Goal: Transaction & Acquisition: Purchase product/service

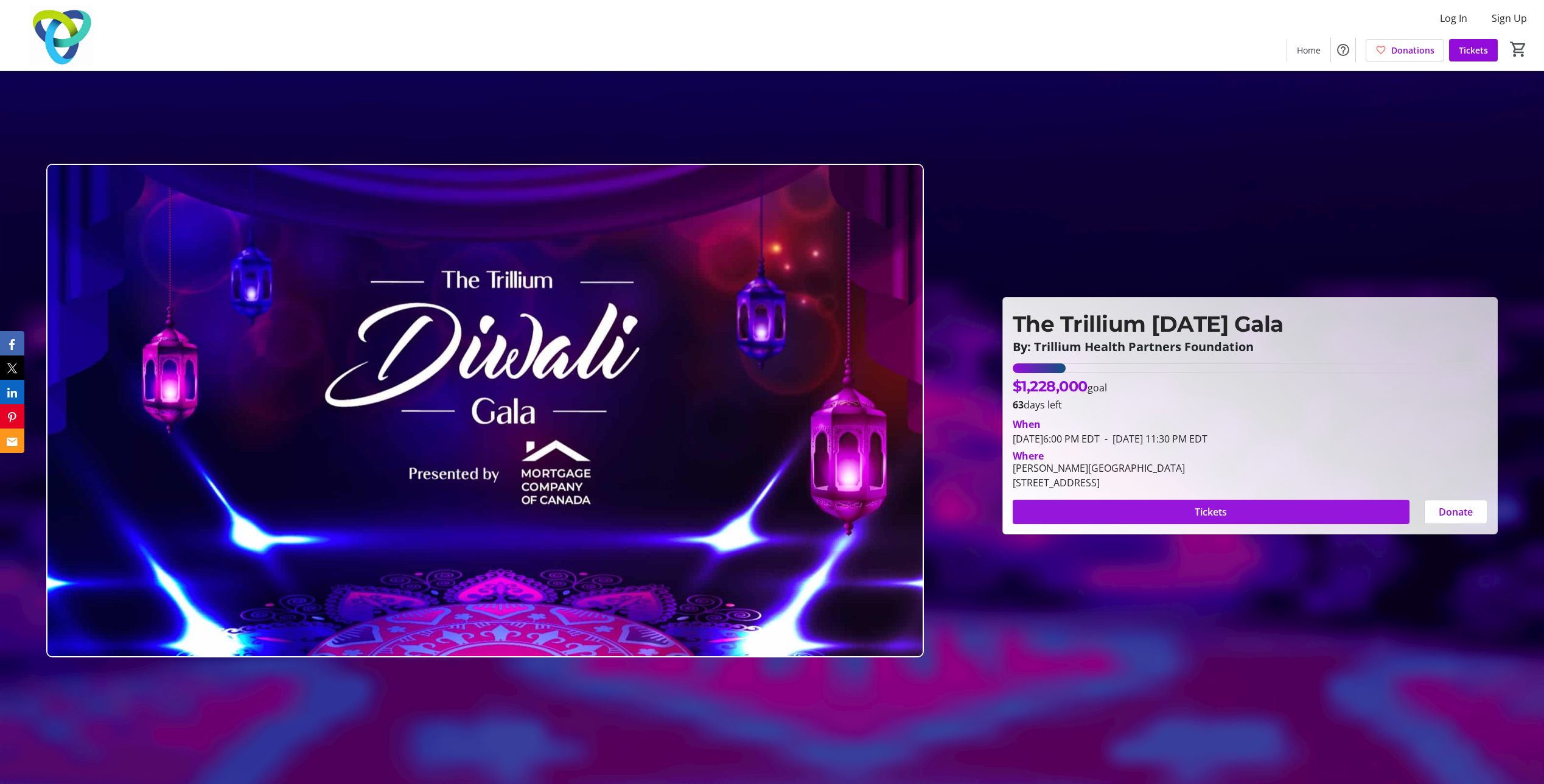
click at [1224, 518] on span "Tickets" at bounding box center [1211, 511] width 32 height 15
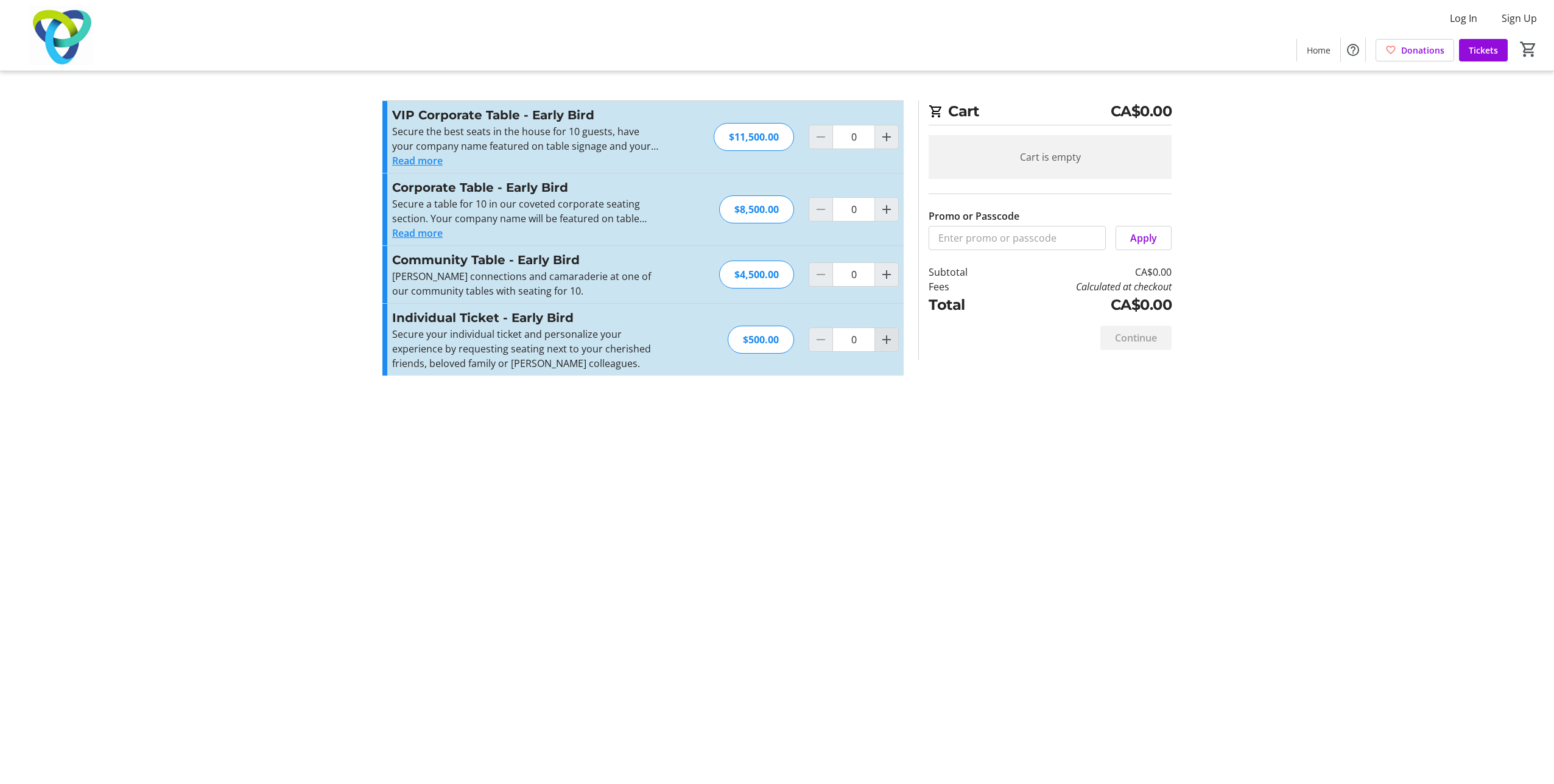
click at [891, 340] on mat-icon "Increment by one" at bounding box center [886, 339] width 15 height 15
type input "1"
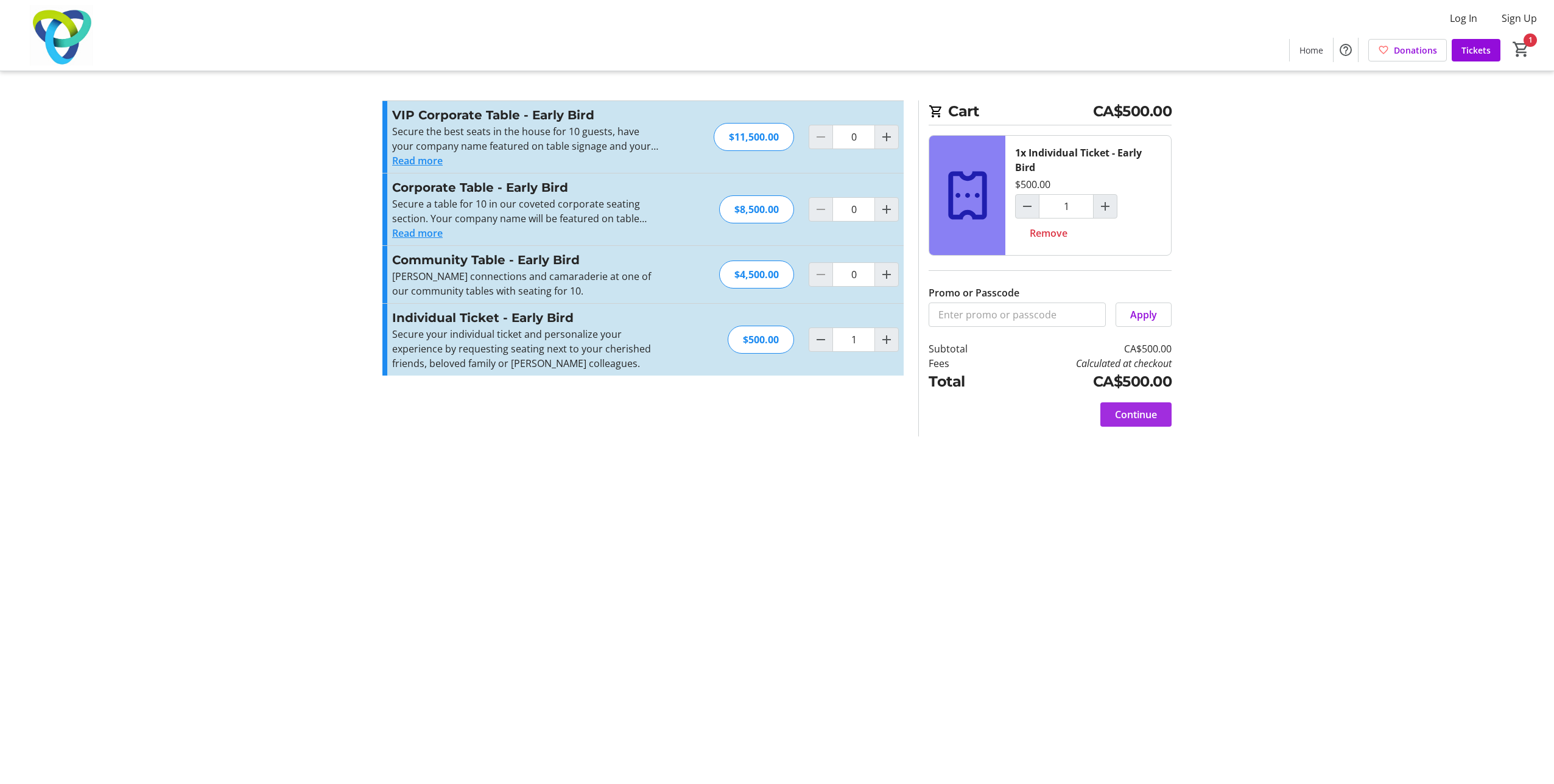
click at [1143, 404] on span at bounding box center [1135, 414] width 71 height 29
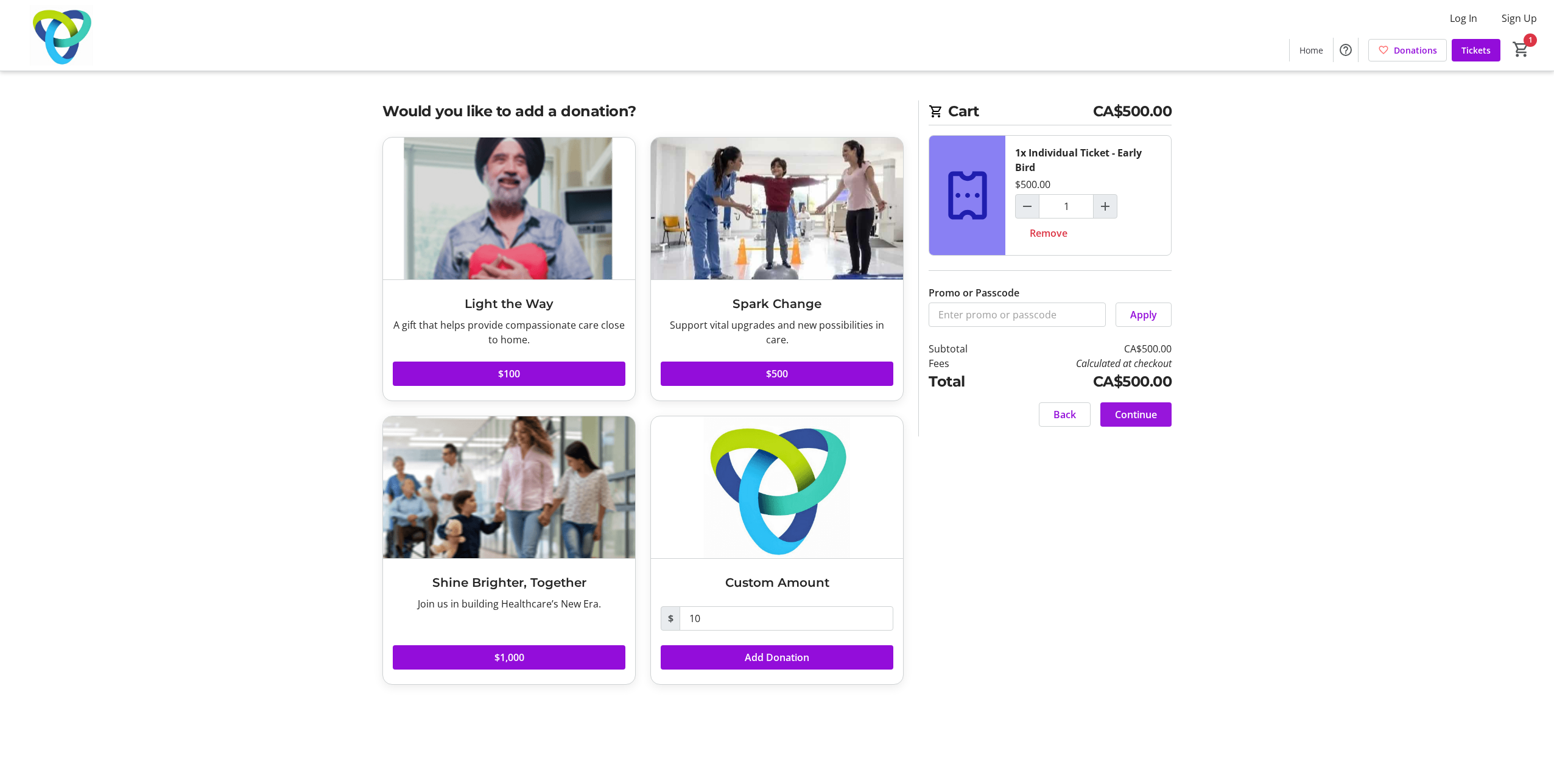
click at [1143, 415] on span "Continue" at bounding box center [1136, 414] width 42 height 15
select select "CA"
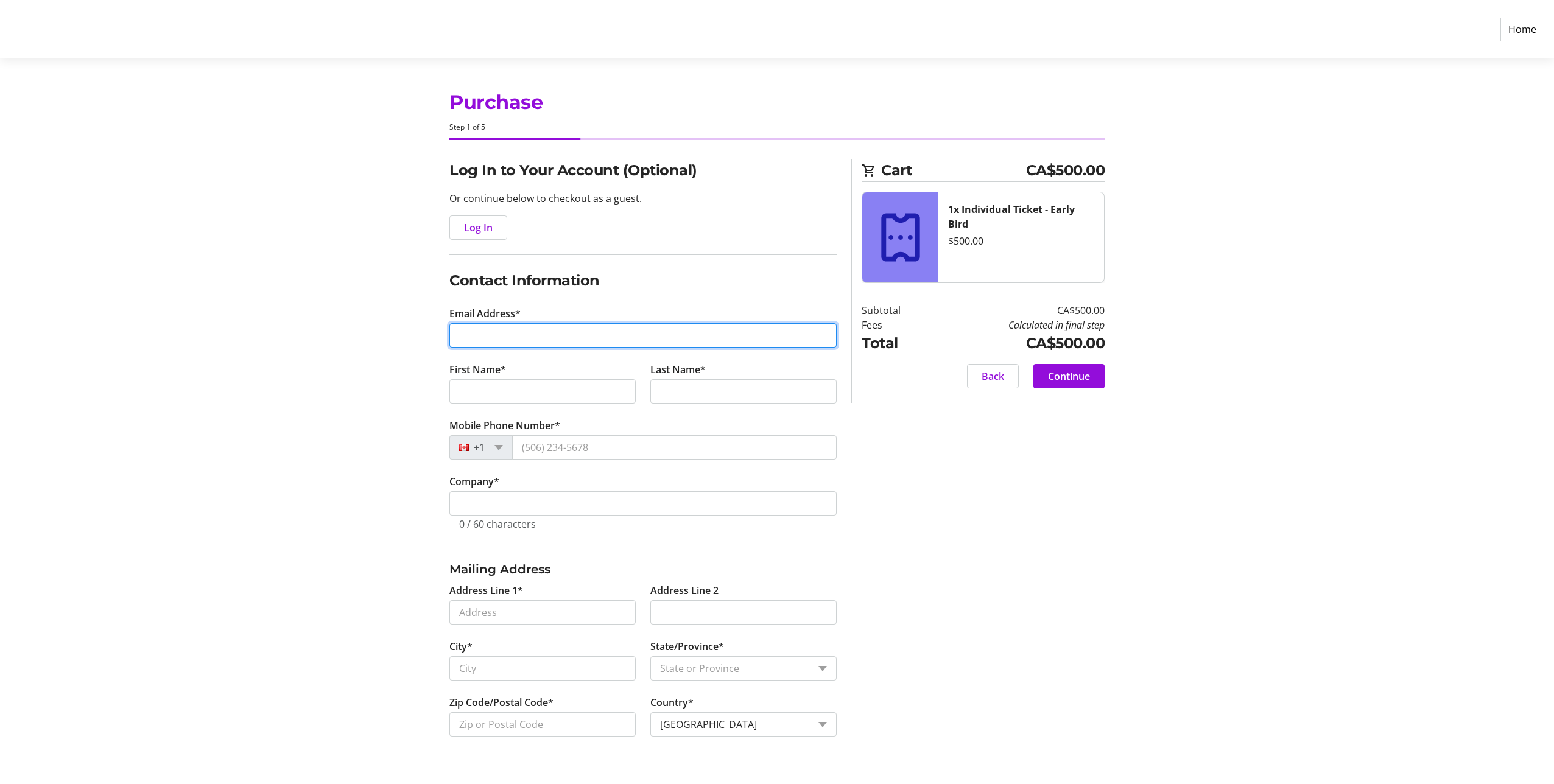
click at [474, 335] on input "Email Address*" at bounding box center [643, 335] width 388 height 24
type input "[EMAIL_ADDRESS][DOMAIN_NAME]"
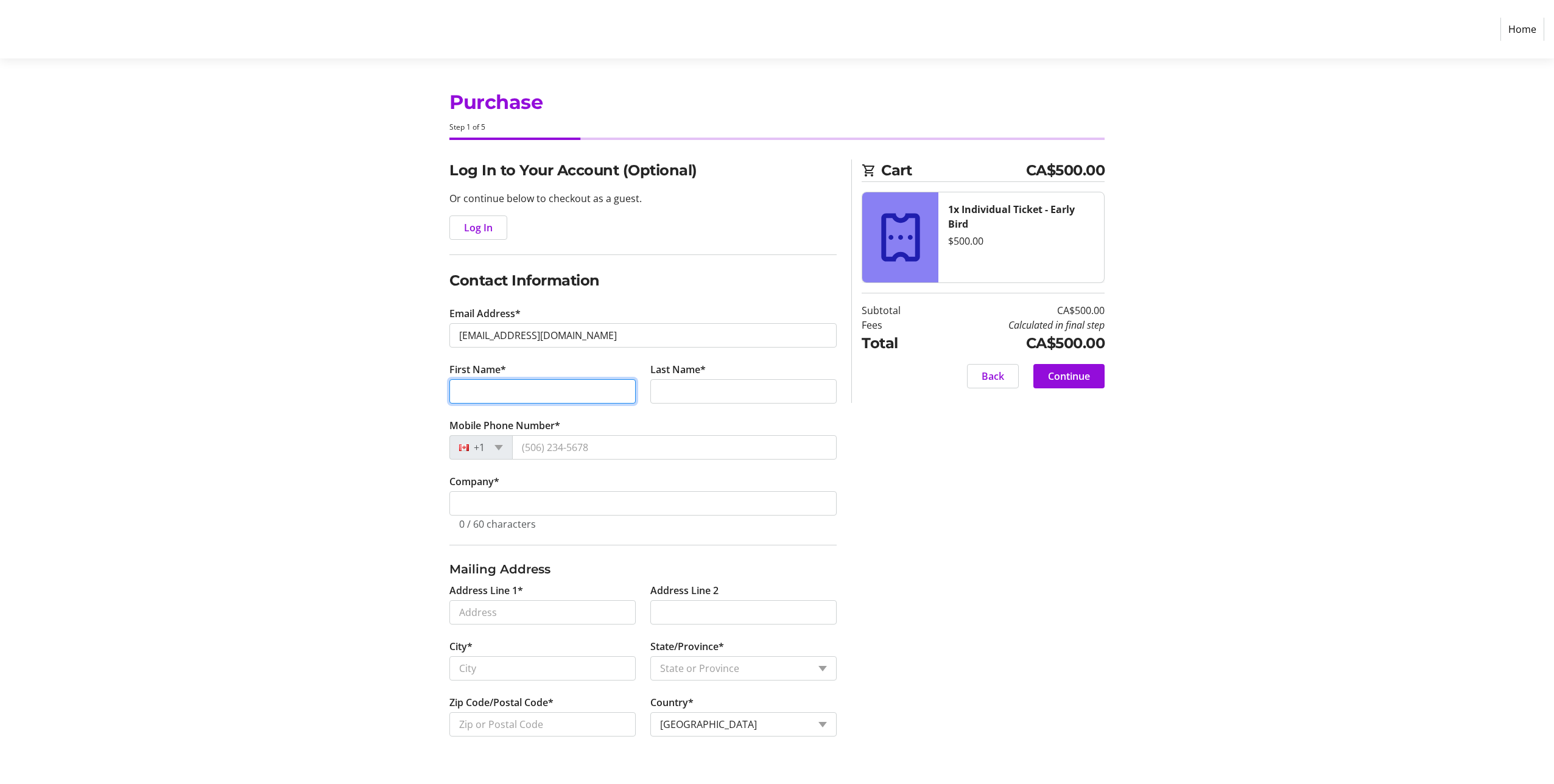
click at [470, 390] on input "First Name*" at bounding box center [542, 391] width 186 height 24
type input "Farah"
type input "Khan"
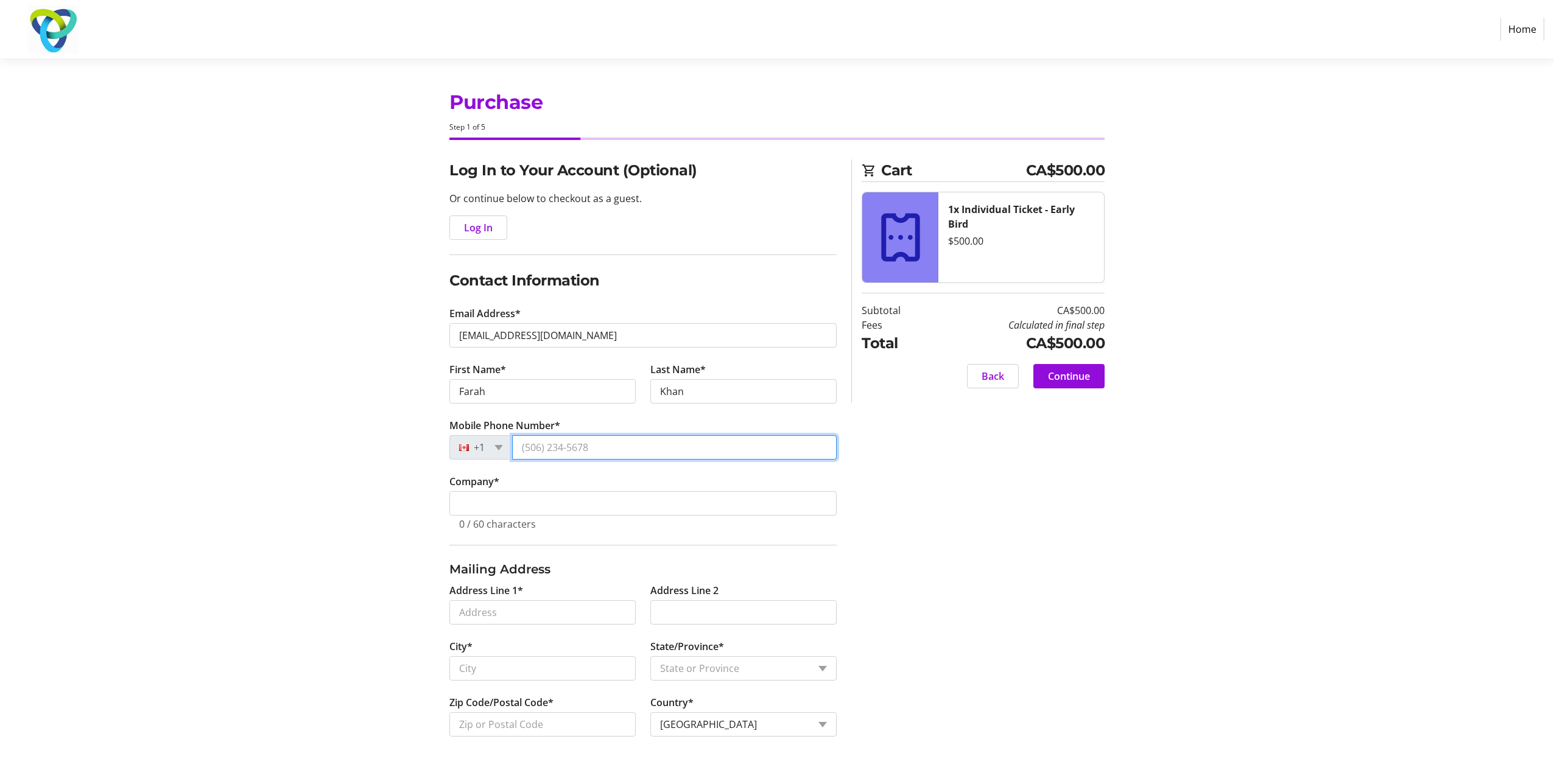
click at [544, 452] on input "Mobile Phone Number*" at bounding box center [675, 447] width 325 height 24
type input "[PHONE_NUMBER]"
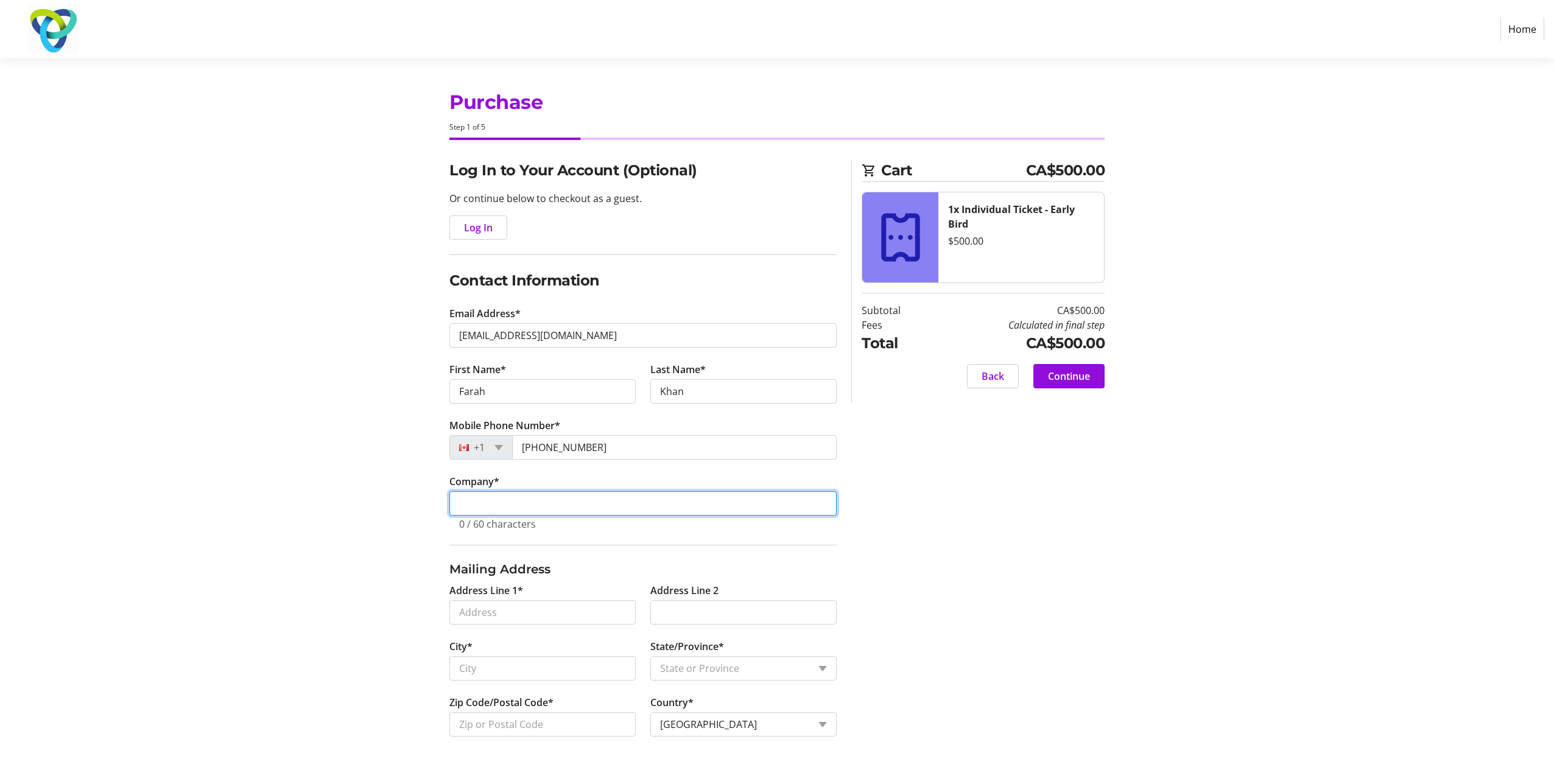
click at [493, 504] on input "Company *" at bounding box center [643, 503] width 388 height 24
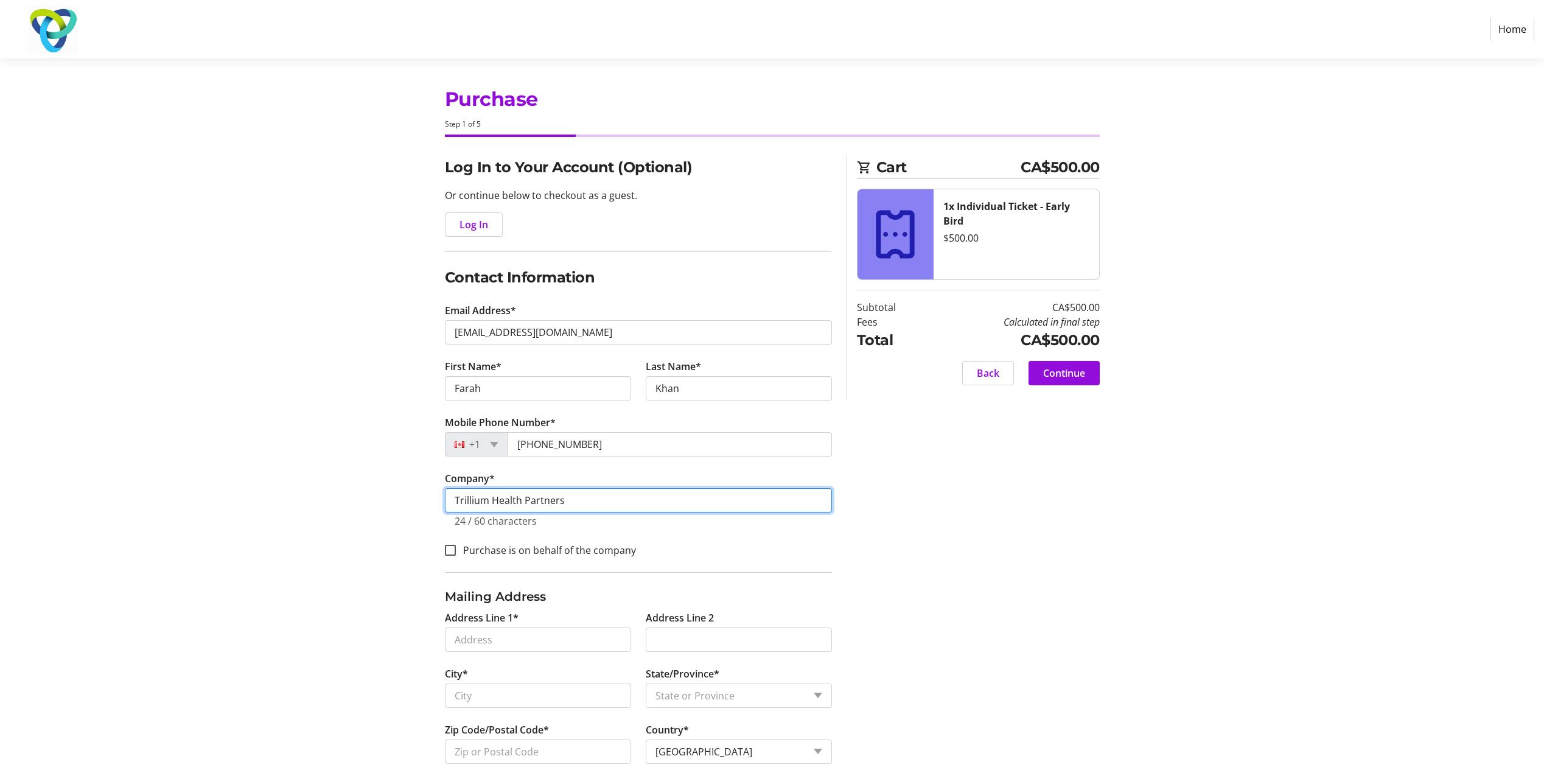
scroll to position [13, 0]
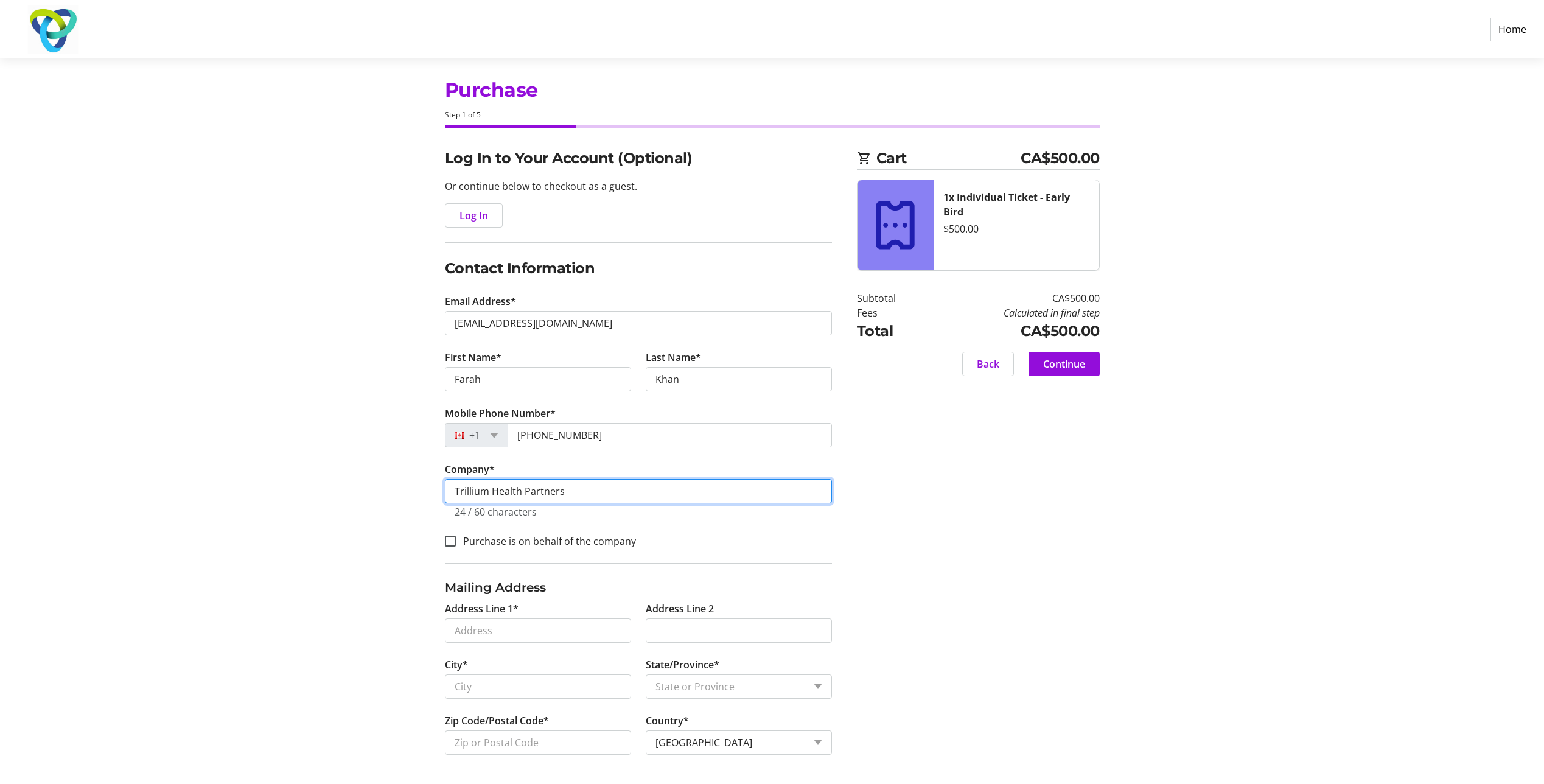
type input "Trillium Health Partners"
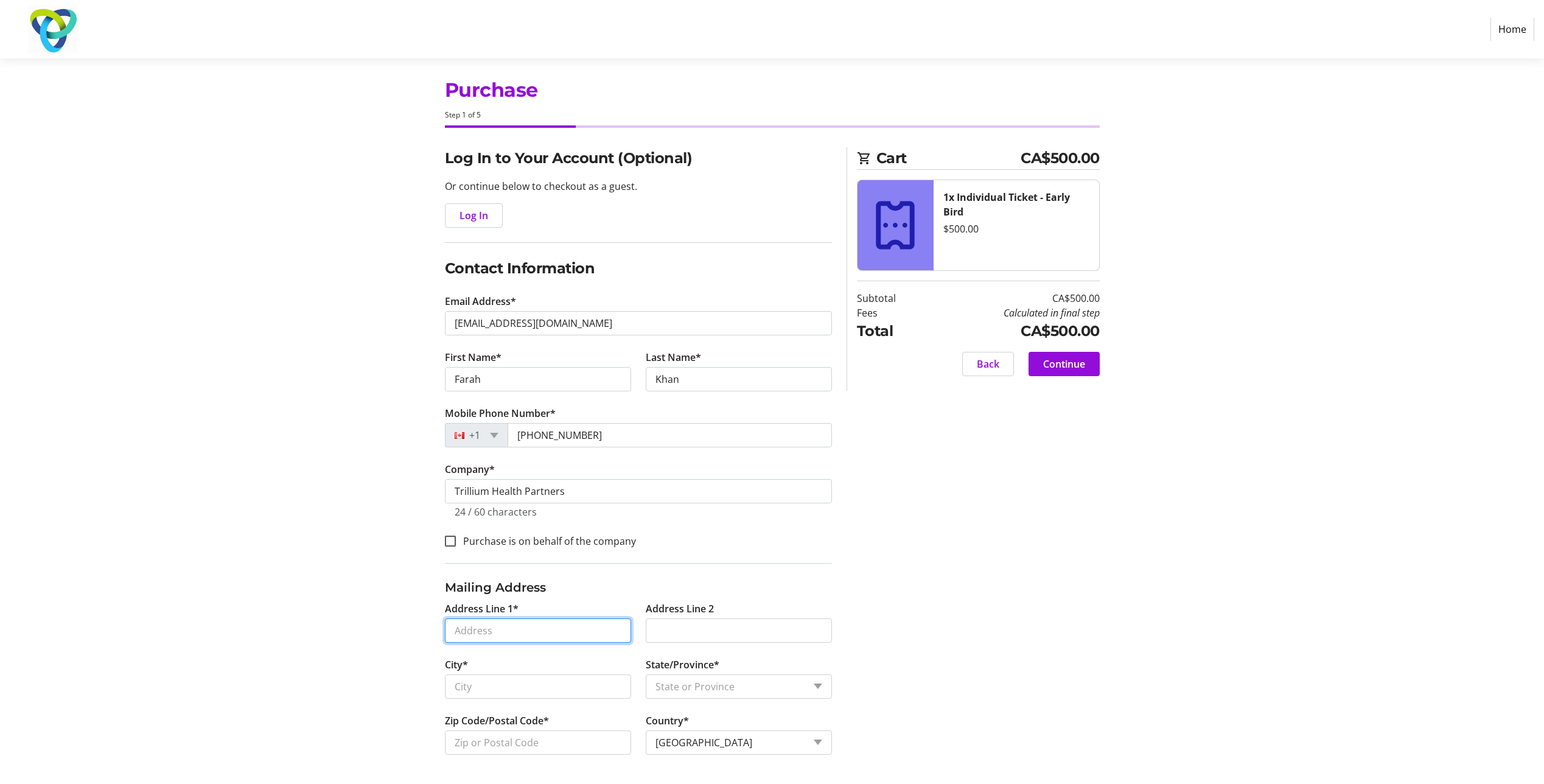
click at [464, 634] on input "Address Line 1*" at bounding box center [537, 630] width 186 height 24
type input "[STREET_ADDRESS][PERSON_NAME]"
type input "[GEOGRAPHIC_DATA]"
select select "ON"
type input "L5W 0C4"
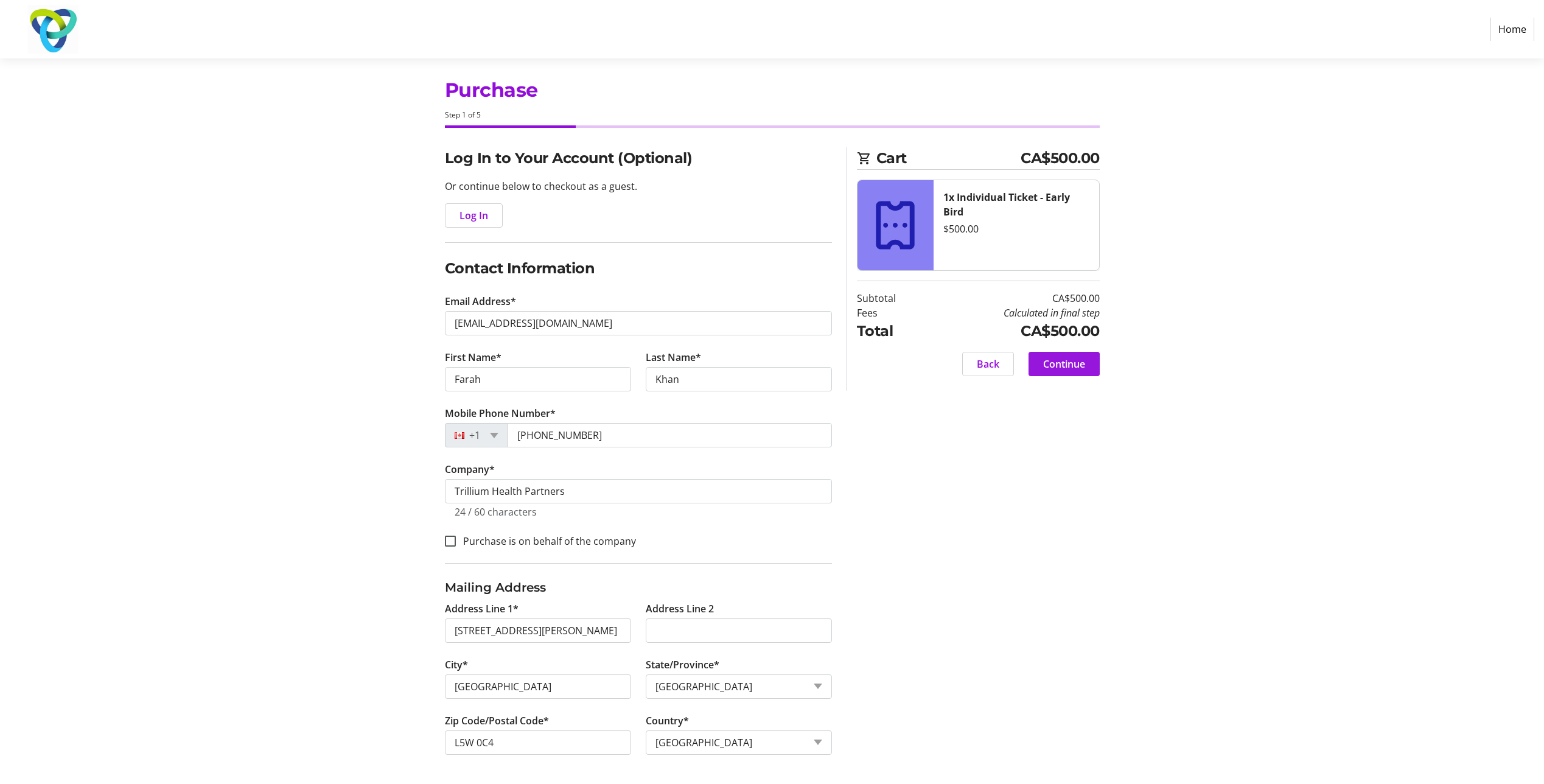
click at [1064, 362] on span "Continue" at bounding box center [1064, 364] width 42 height 15
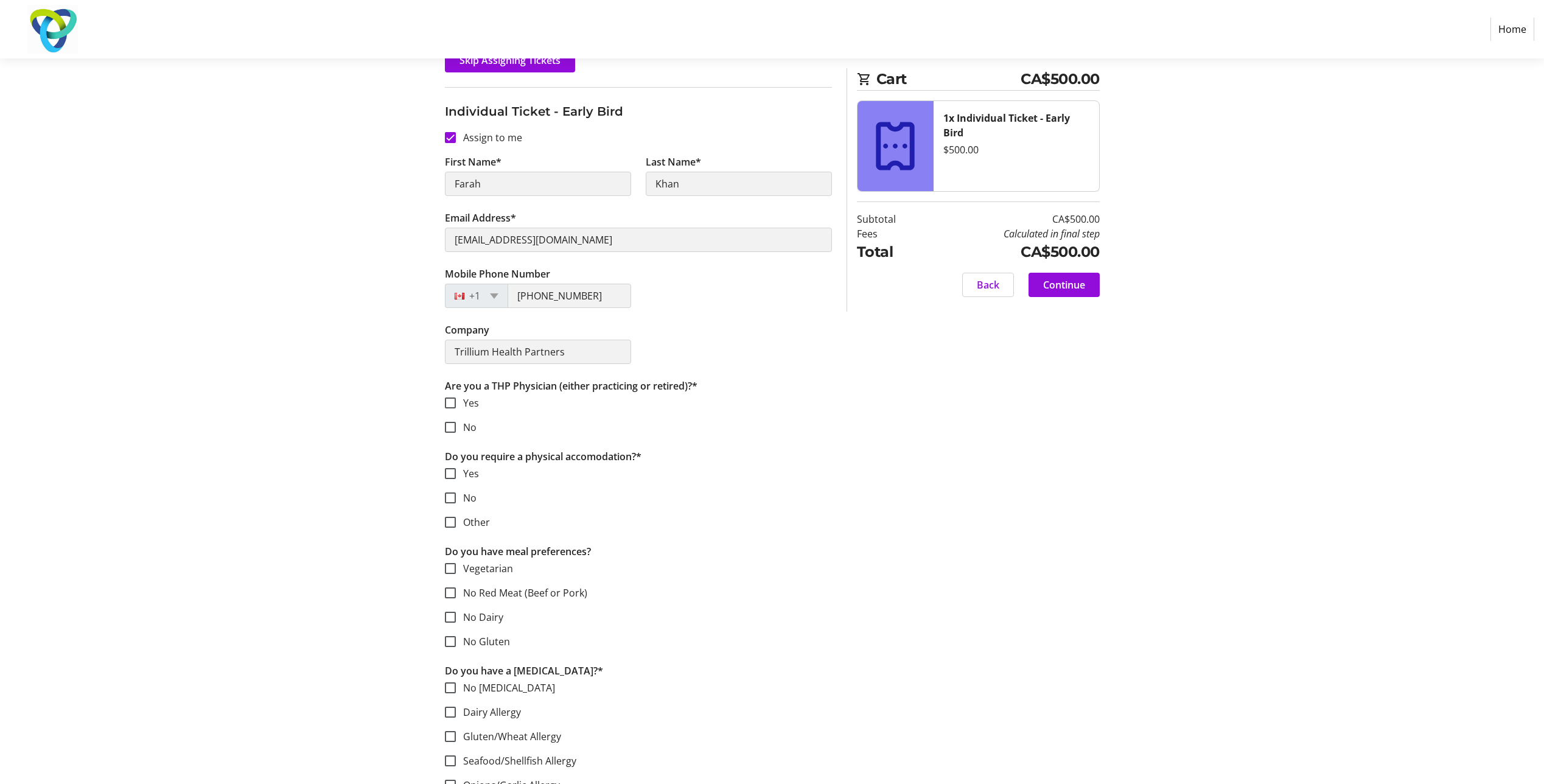
scroll to position [183, 0]
click at [449, 426] on input "No" at bounding box center [450, 426] width 11 height 11
checkbox input "true"
click at [454, 499] on input "No" at bounding box center [450, 497] width 11 height 11
checkbox input "true"
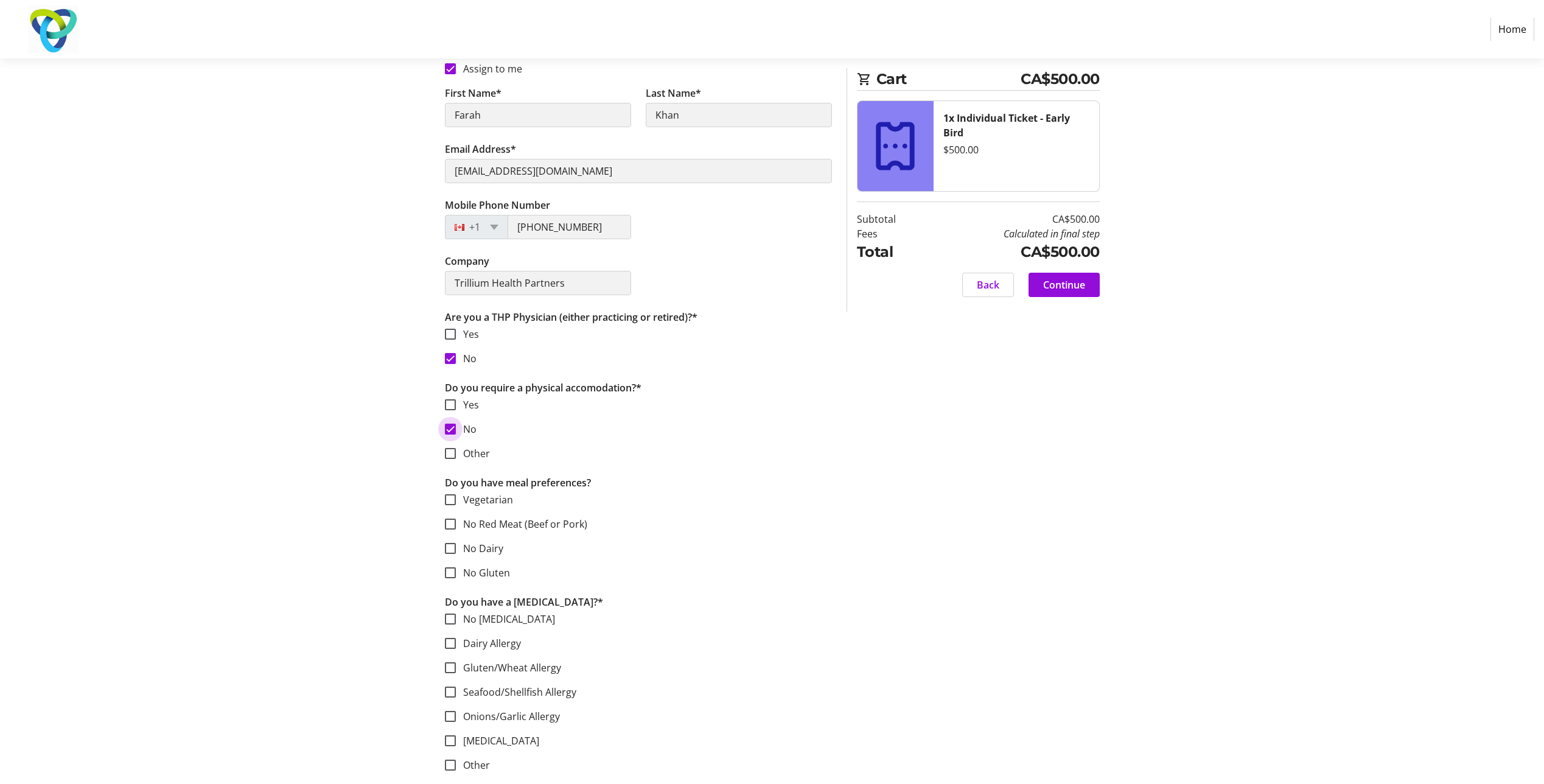
scroll to position [254, 0]
click at [447, 524] on input "No Red Meat (Beef or Pork)" at bounding box center [450, 521] width 11 height 11
click at [452, 513] on div at bounding box center [450, 521] width 29 height 29
checkbox input "true"
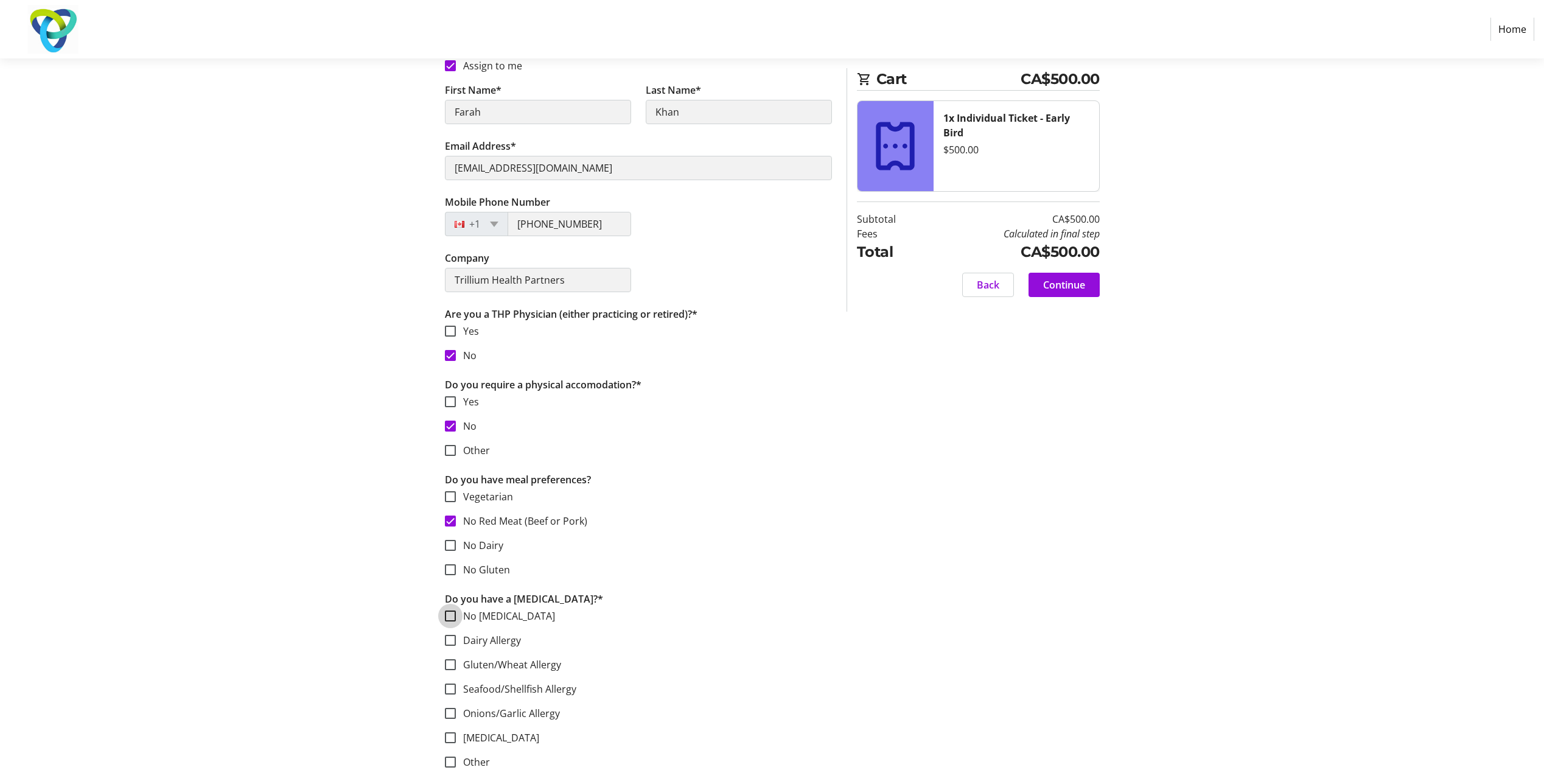
click at [447, 613] on input "No [MEDICAL_DATA]" at bounding box center [450, 615] width 11 height 11
checkbox input "true"
click at [1075, 292] on span "Continue" at bounding box center [1064, 285] width 42 height 15
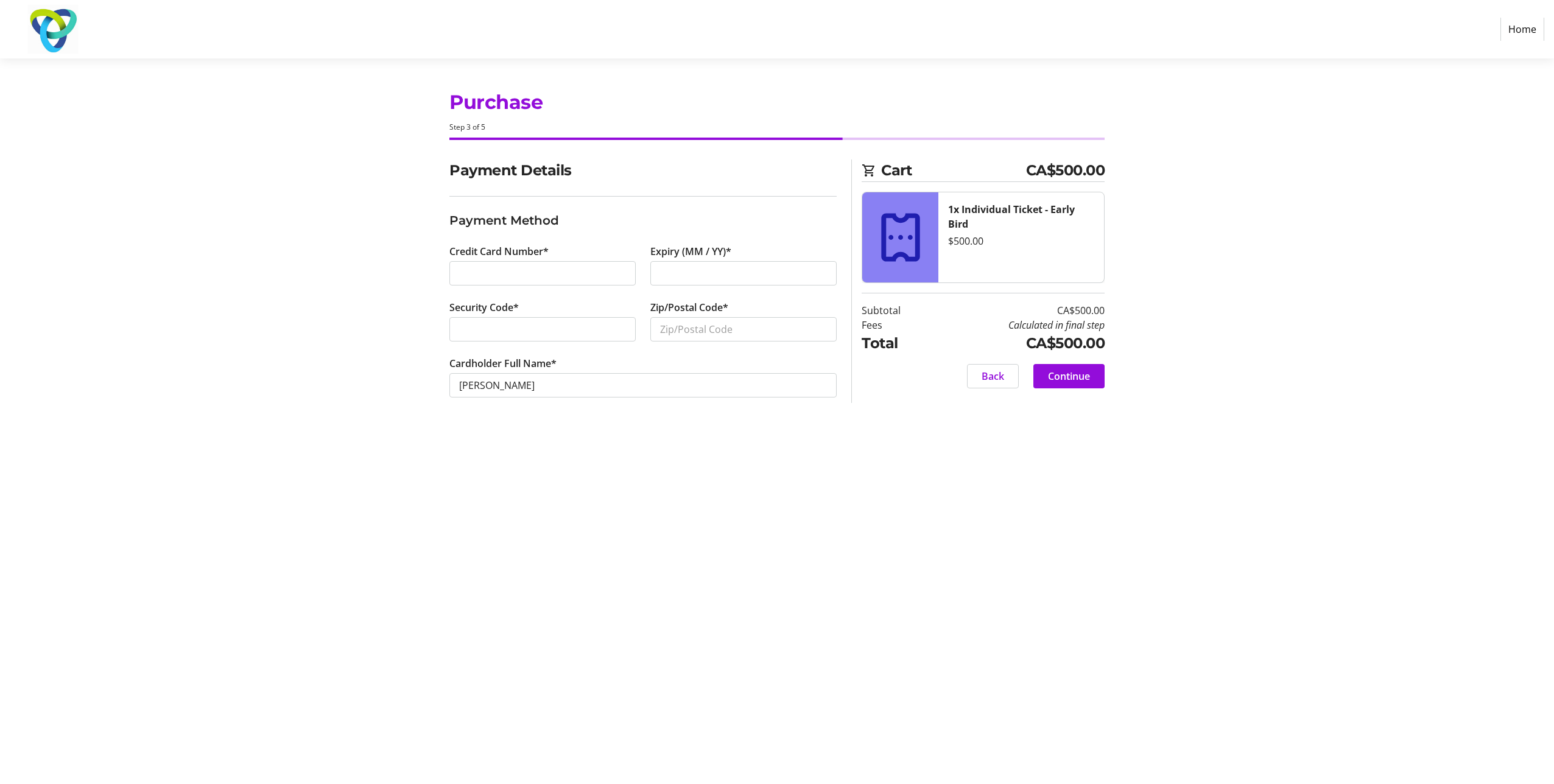
click at [681, 263] on div at bounding box center [743, 273] width 186 height 24
click at [706, 333] on input "Zip/Postal Code*" at bounding box center [743, 328] width 186 height 24
type input "L5W 0C4"
click at [1083, 368] on span at bounding box center [1068, 376] width 71 height 29
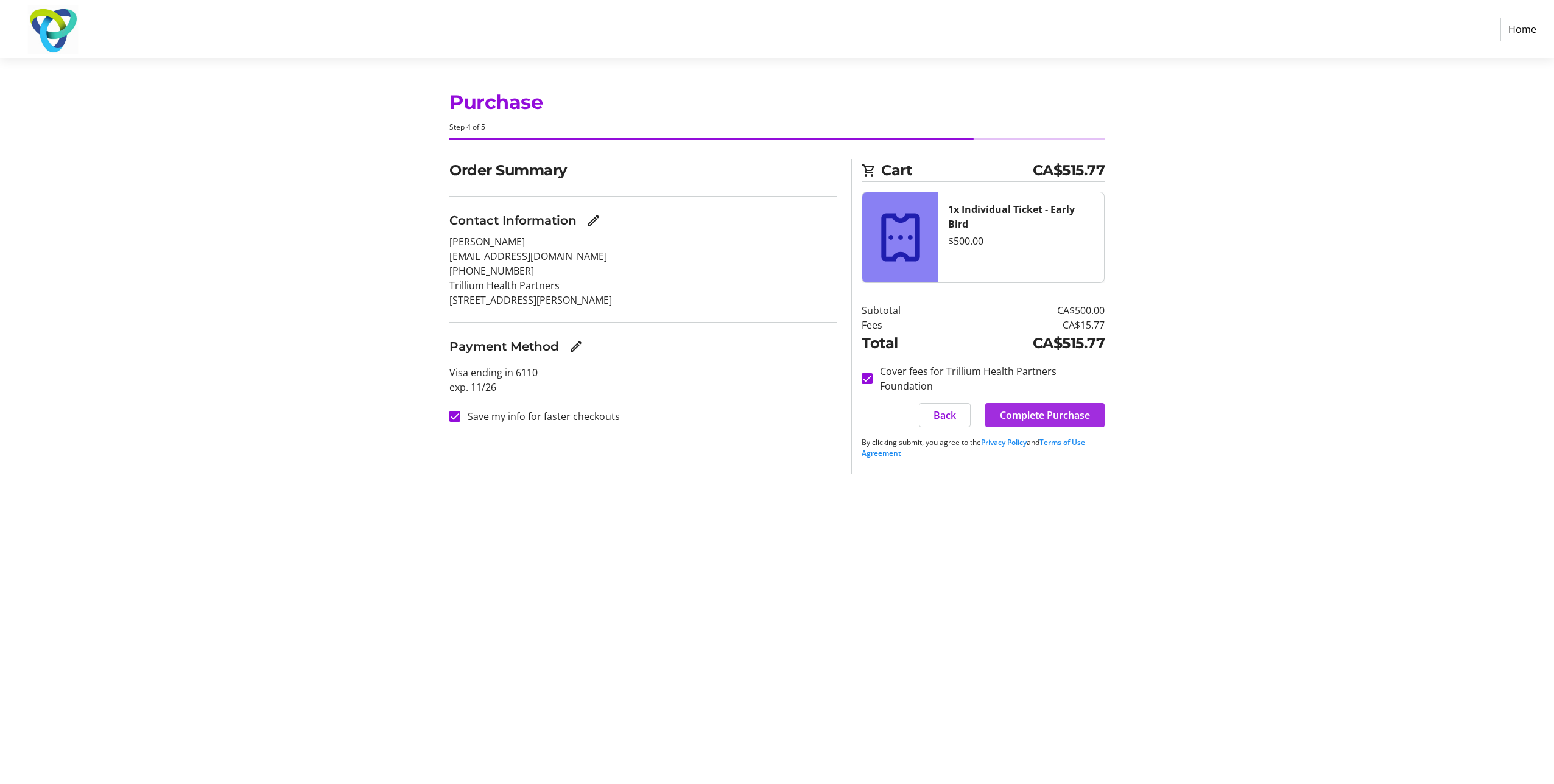
click at [1062, 412] on span "Complete Purchase" at bounding box center [1044, 415] width 90 height 15
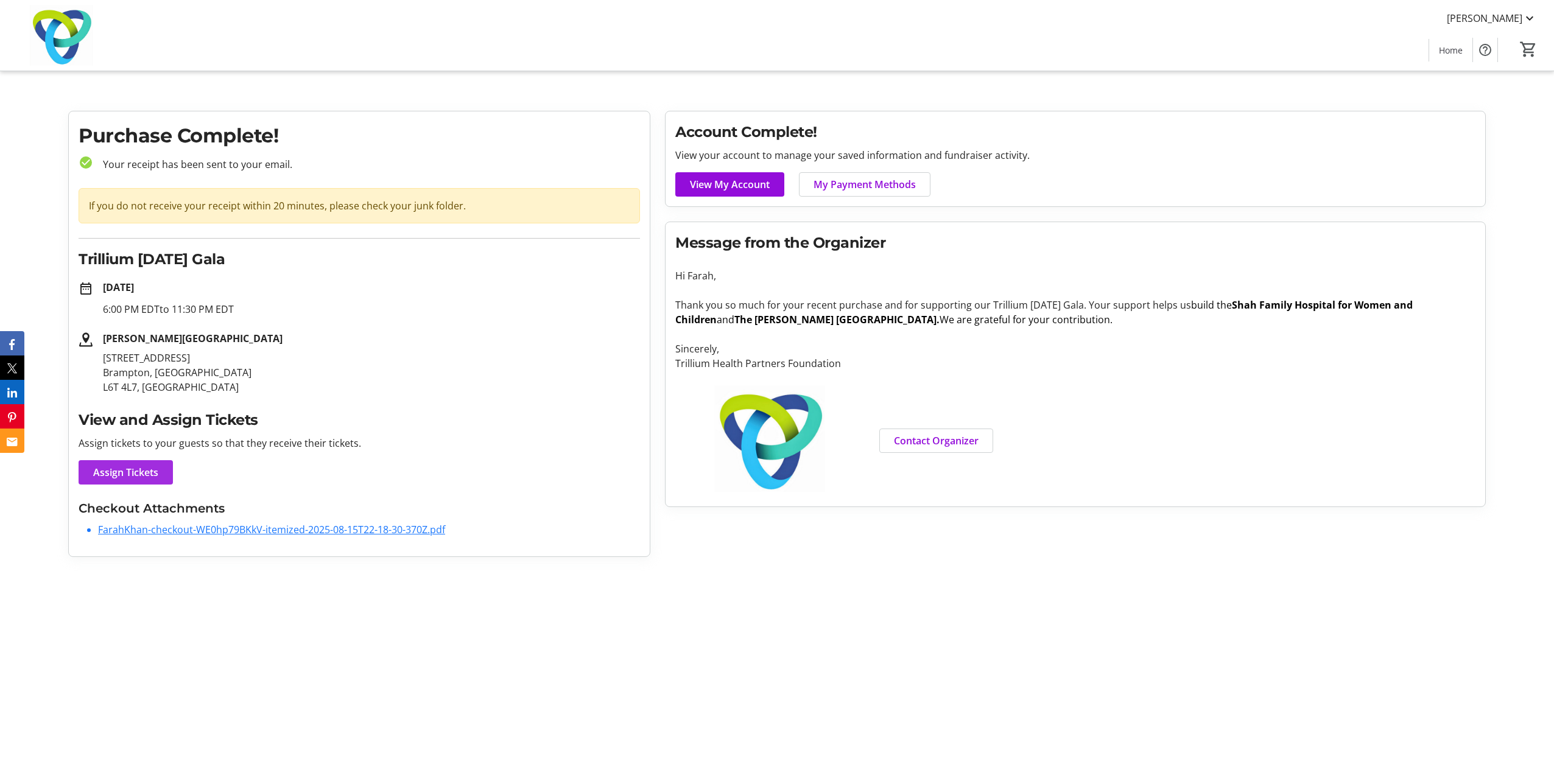
click at [136, 469] on span "Assign Tickets" at bounding box center [126, 472] width 65 height 15
